Goal: Obtain resource: Obtain resource

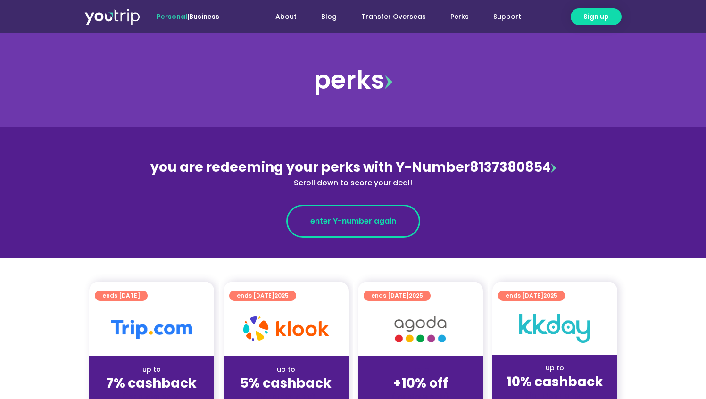
click at [353, 224] on span "enter Y-number again" at bounding box center [353, 221] width 86 height 11
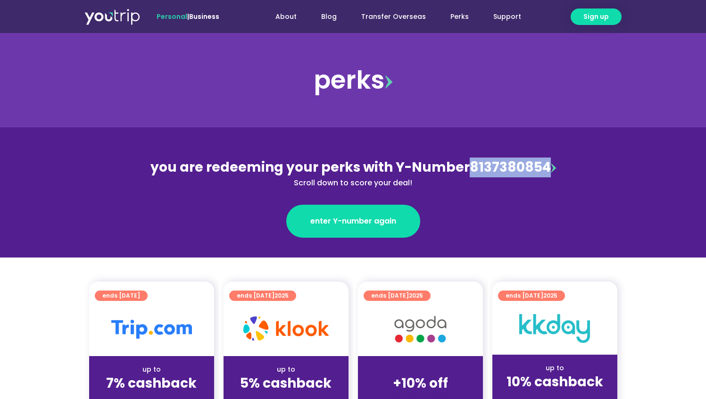
drag, startPoint x: 469, startPoint y: 166, endPoint x: 545, endPoint y: 168, distance: 75.9
click at [545, 168] on div "you are redeeming your perks with Y-Number 8137380854 Scroll down to score your…" at bounding box center [353, 172] width 409 height 31
copy div "8137380854"
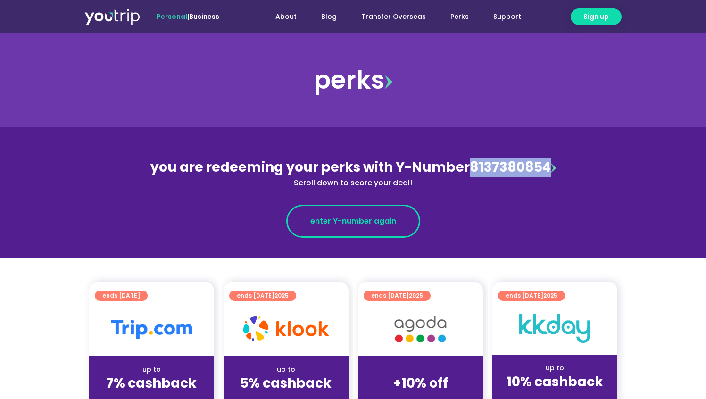
click at [351, 225] on span "enter Y-number again" at bounding box center [353, 221] width 86 height 11
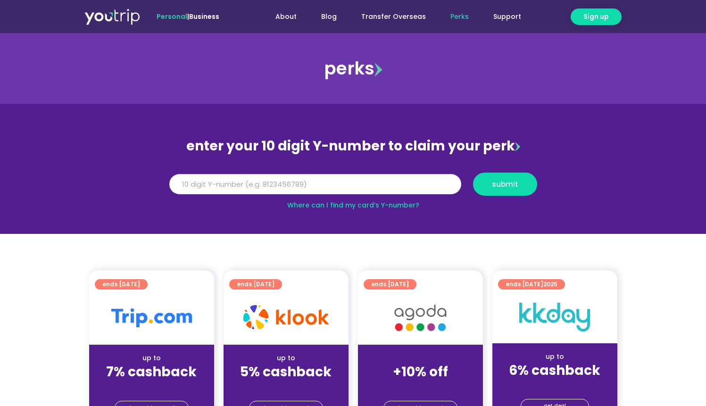
click at [324, 185] on input "Y Number" at bounding box center [315, 184] width 292 height 21
paste input "8137380854"
type input "8137380854"
click at [498, 186] on span "submit" at bounding box center [505, 184] width 26 height 7
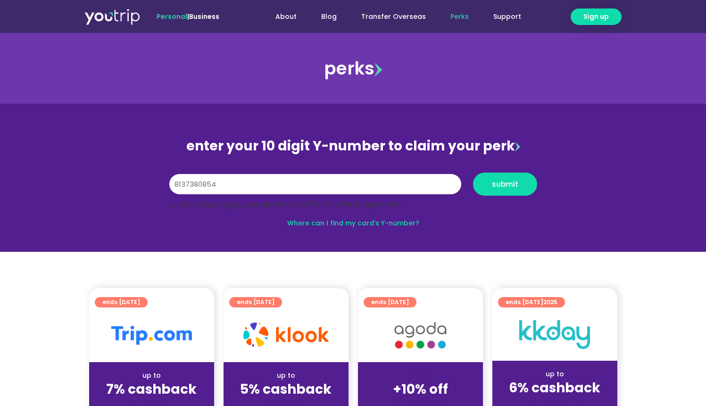
scroll to position [206, 0]
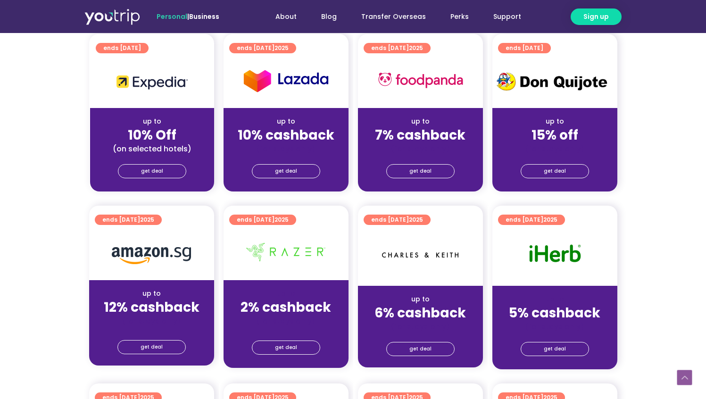
scroll to position [371, 0]
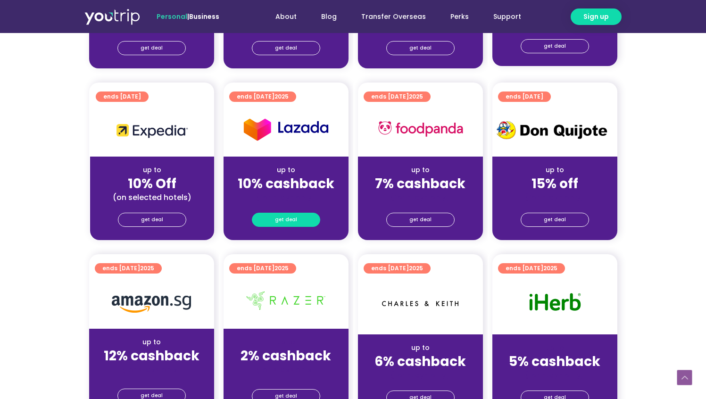
click at [285, 222] on span "get deal" at bounding box center [286, 219] width 22 height 13
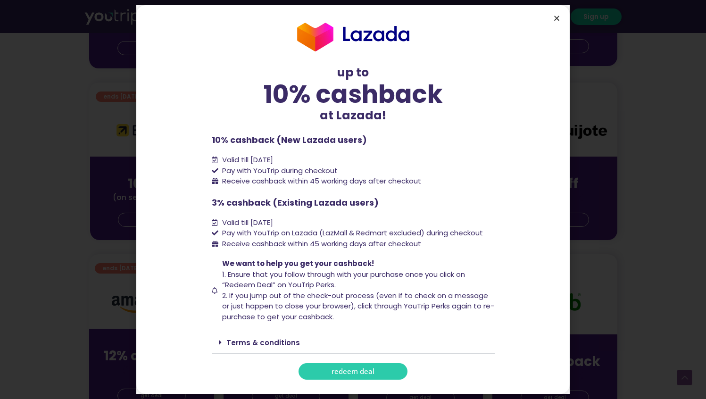
click at [557, 16] on icon "Close" at bounding box center [556, 18] width 7 height 7
